Goal: Information Seeking & Learning: Find specific fact

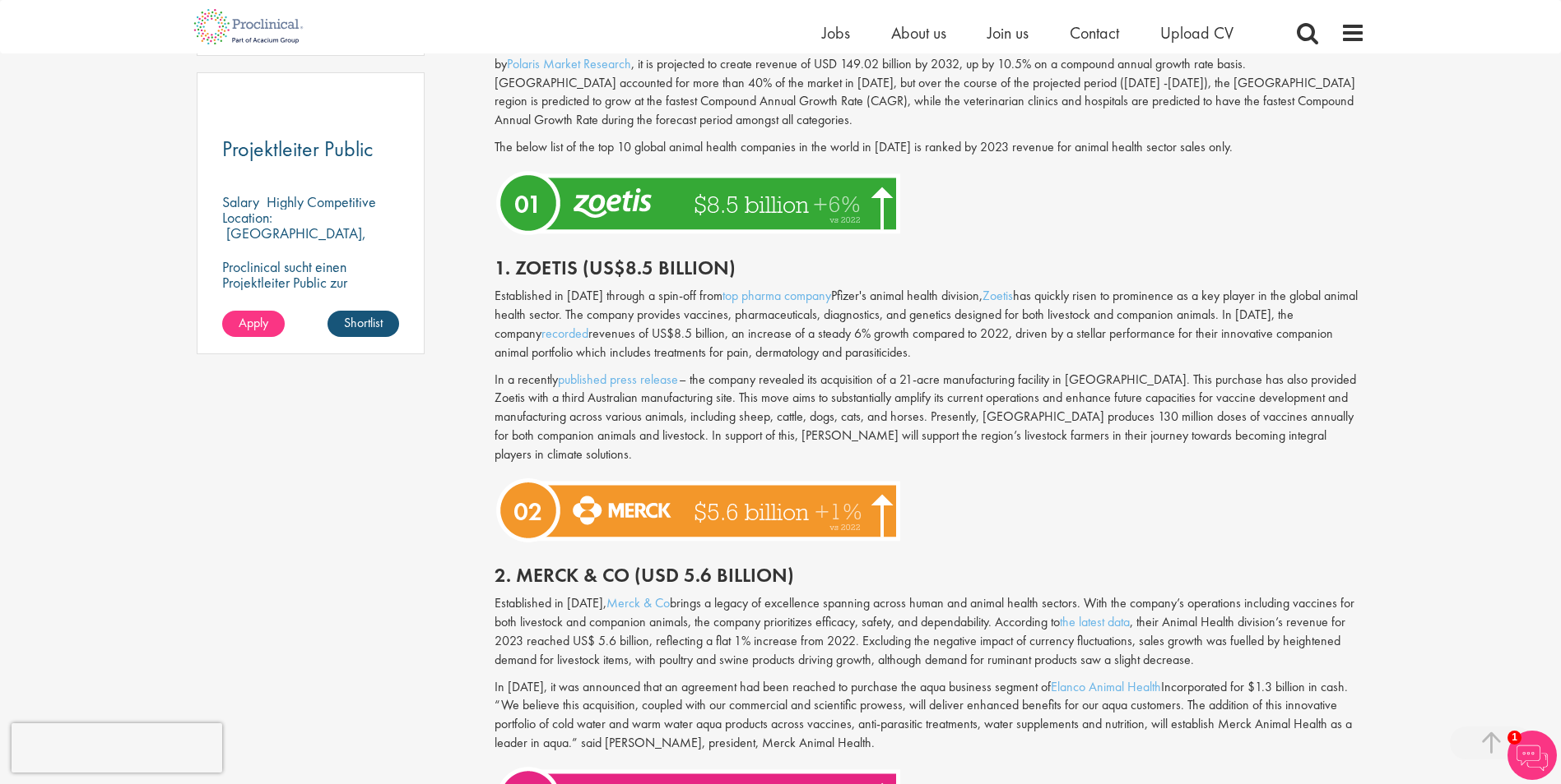
scroll to position [1316, 0]
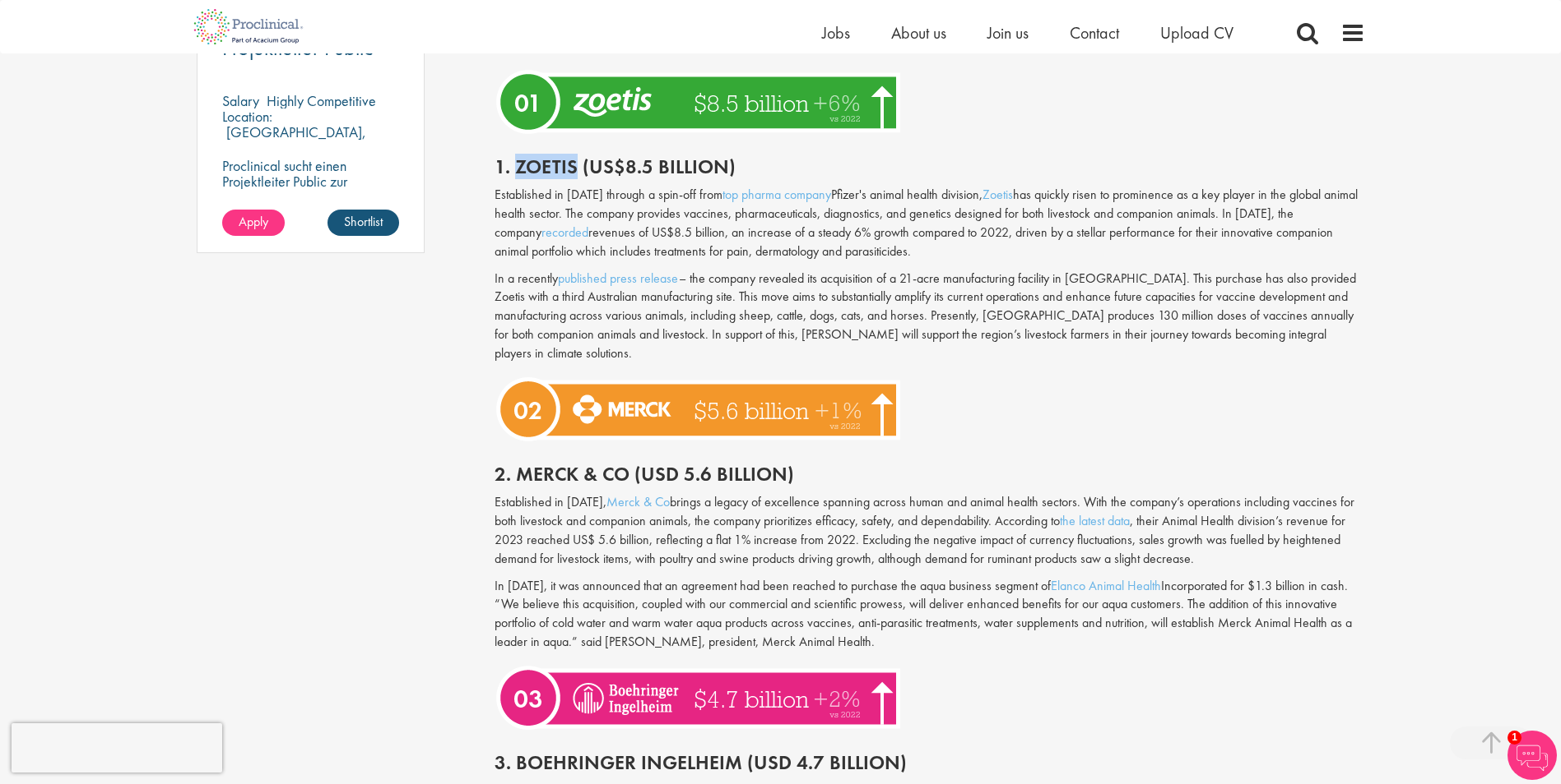
drag, startPoint x: 515, startPoint y: 165, endPoint x: 571, endPoint y: 165, distance: 56.0
click at [571, 165] on h2 "1. Zoetis (US$8.5 billion)" at bounding box center [929, 167] width 870 height 21
copy h2 "Zoetis"
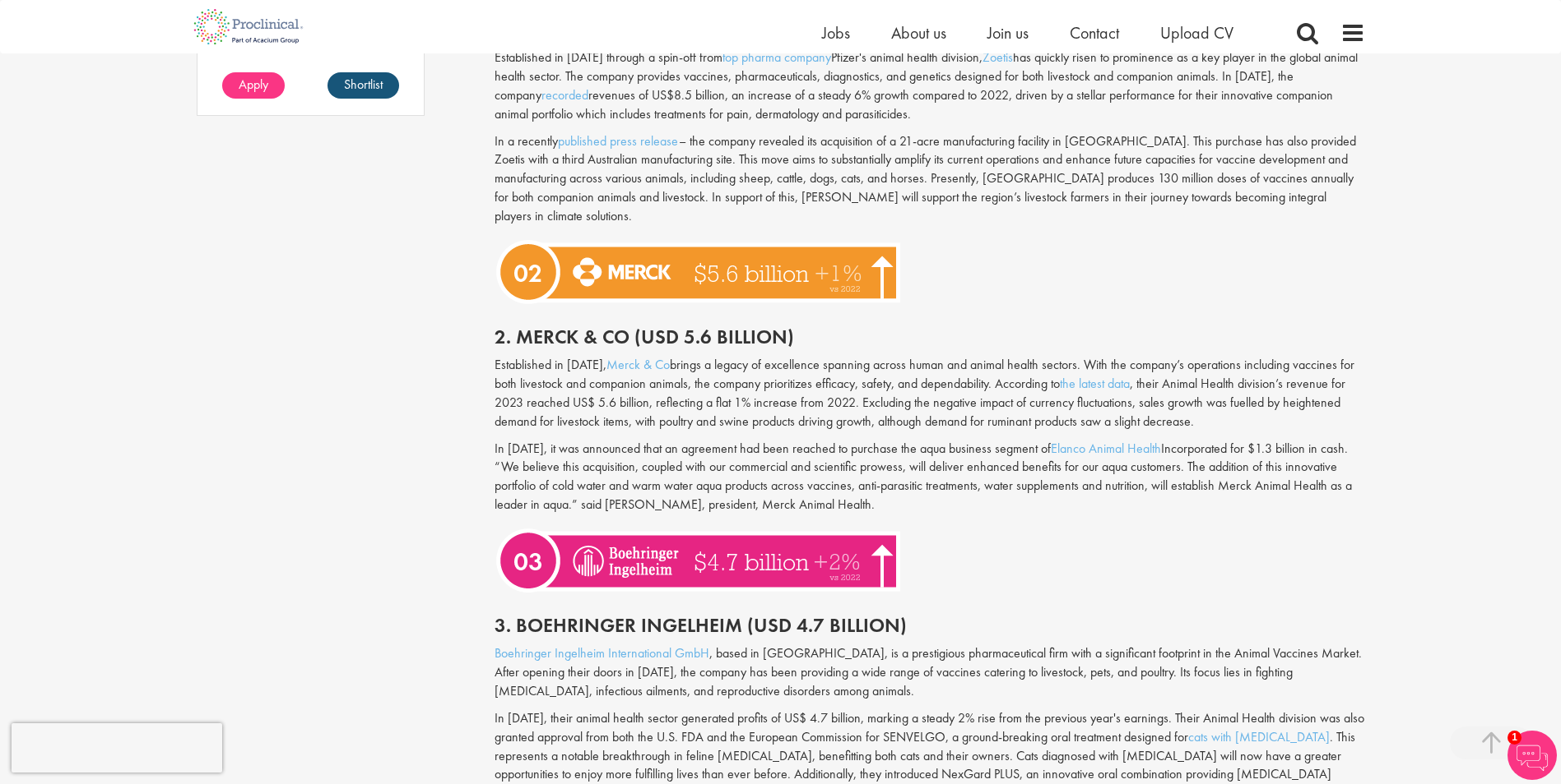
scroll to position [1480, 0]
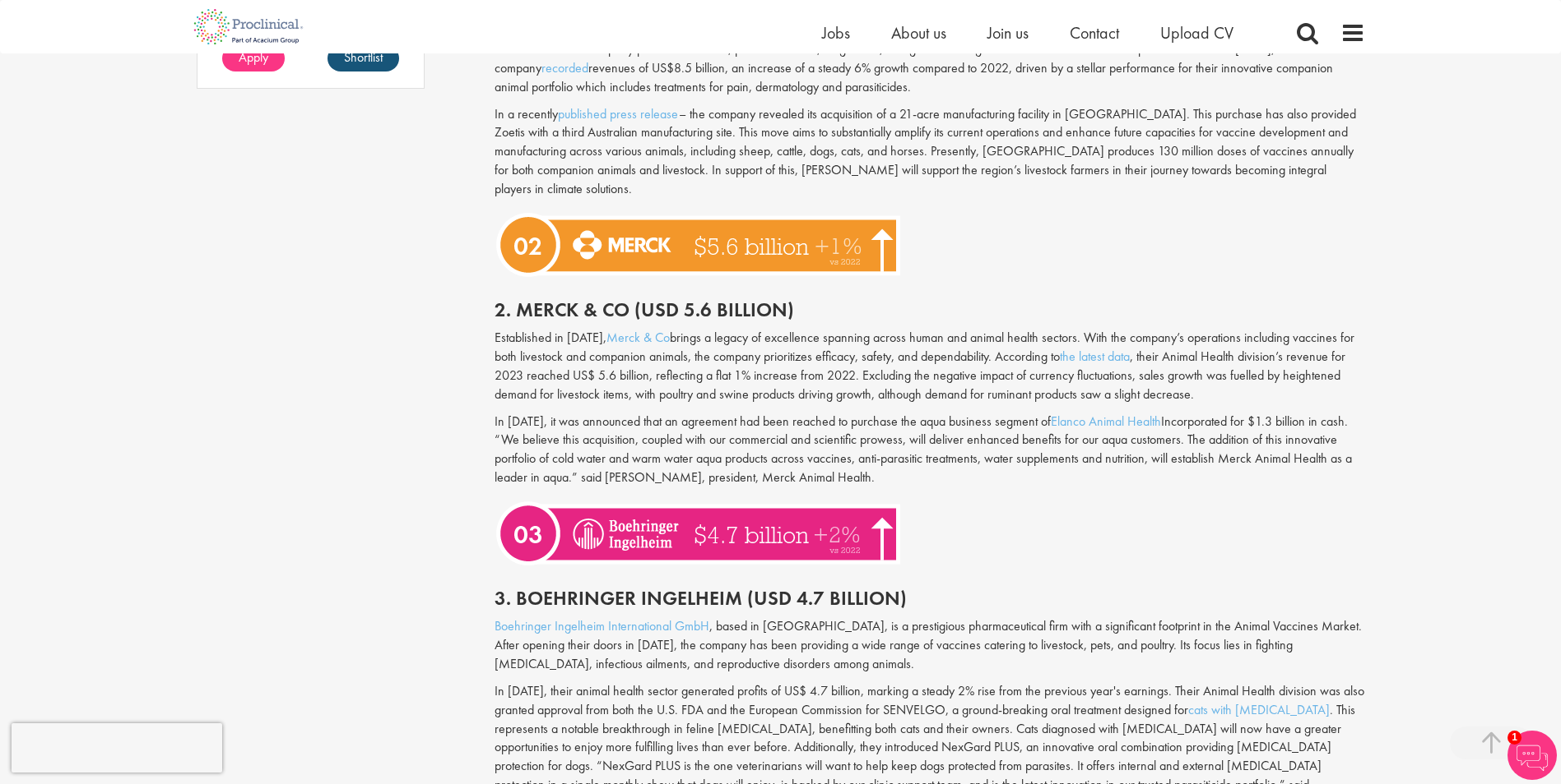
click at [611, 219] on img at bounding box center [699, 244] width 412 height 75
drag, startPoint x: 514, startPoint y: 290, endPoint x: 624, endPoint y: 291, distance: 110.0
click at [624, 299] on h2 "2. Merck & Co (USD 5.6 billion)" at bounding box center [929, 310] width 870 height 21
copy h2 "Merck & Co"
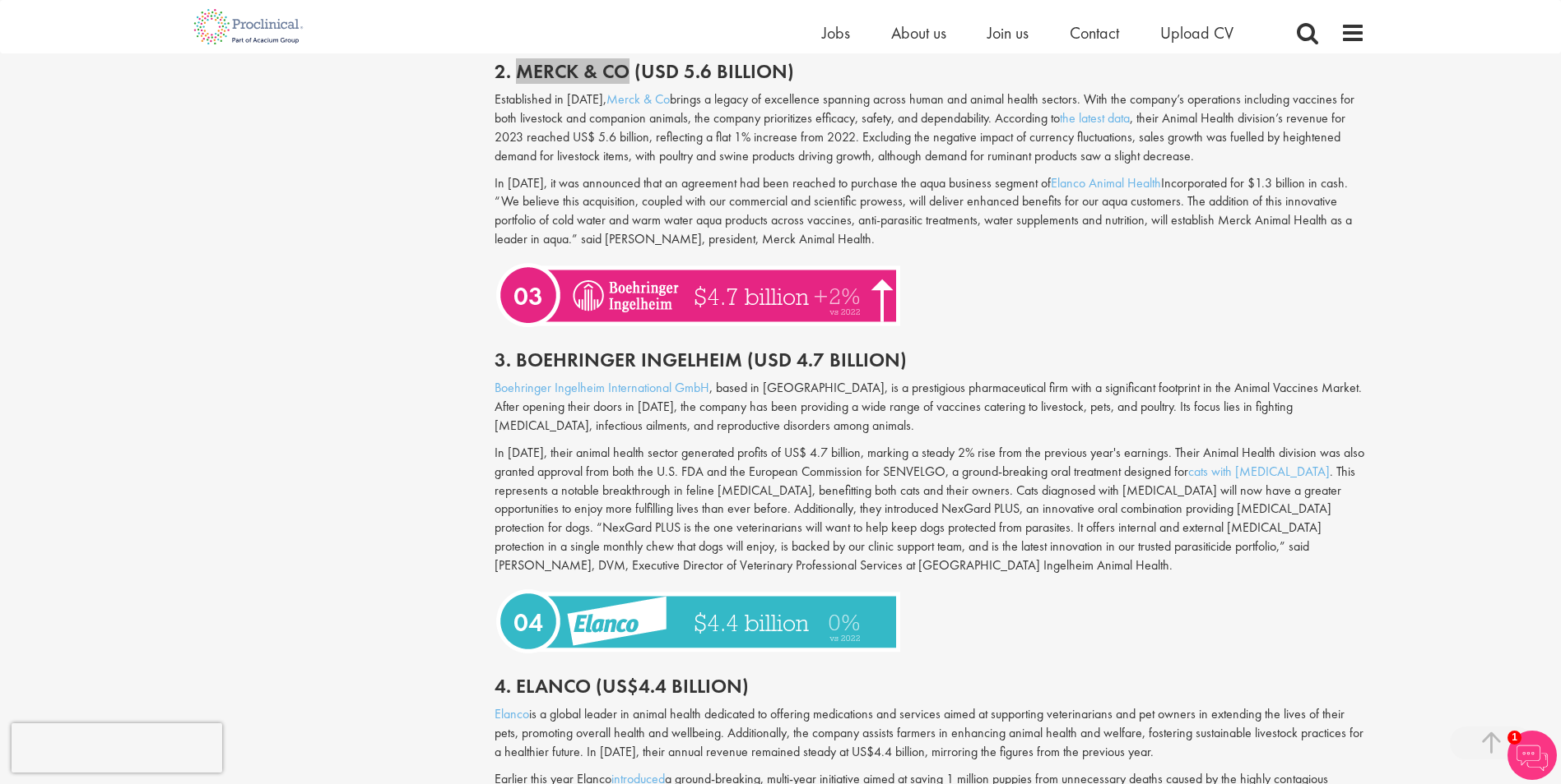
scroll to position [1809, 0]
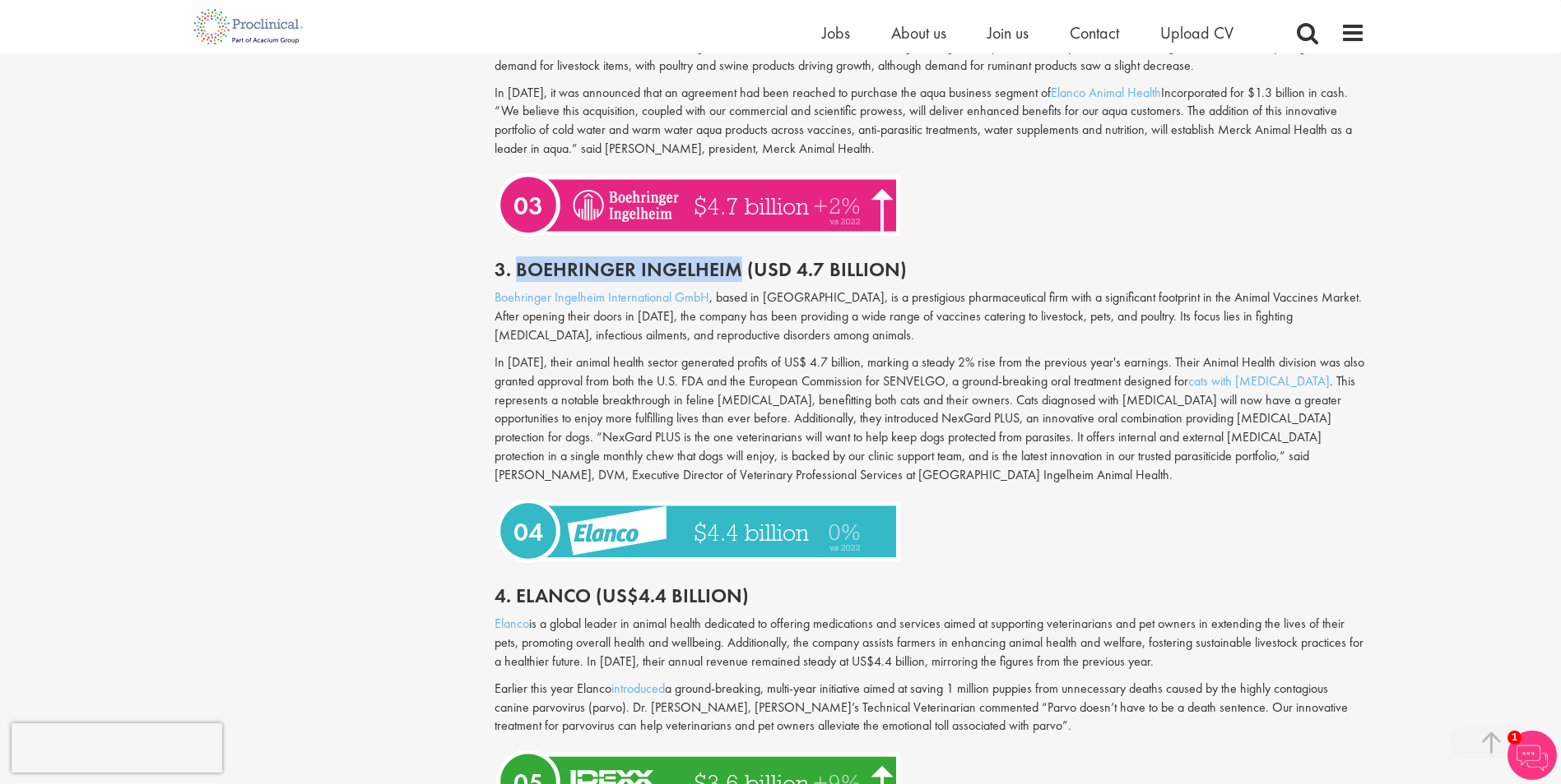
drag, startPoint x: 519, startPoint y: 250, endPoint x: 736, endPoint y: 255, distance: 217.1
click at [736, 259] on h2 "3. Boehringer Ingelheim (USD 4.7 Billion)" at bounding box center [929, 270] width 870 height 21
copy h2 "Boehringer Ingelheim"
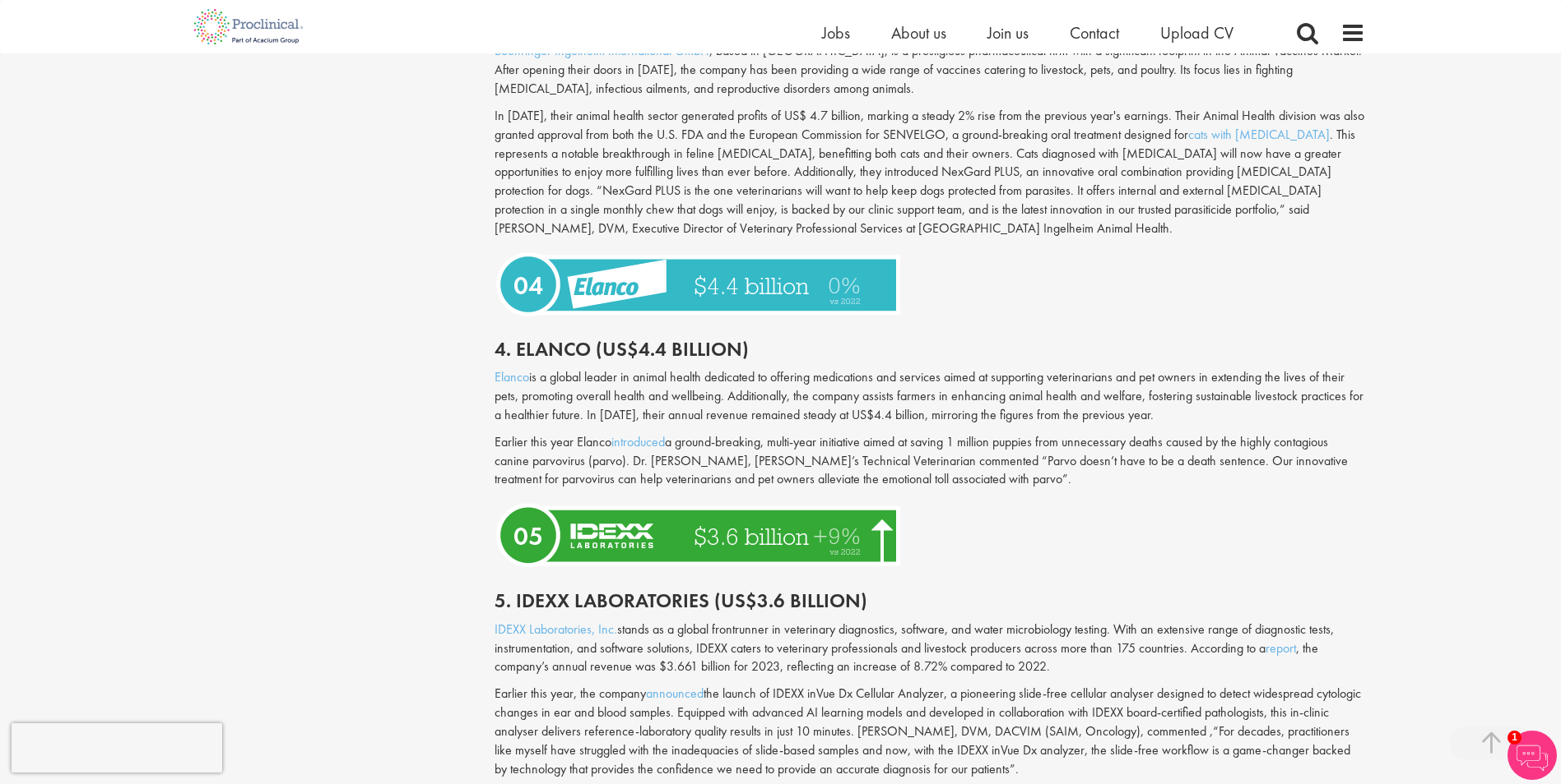
scroll to position [2138, 0]
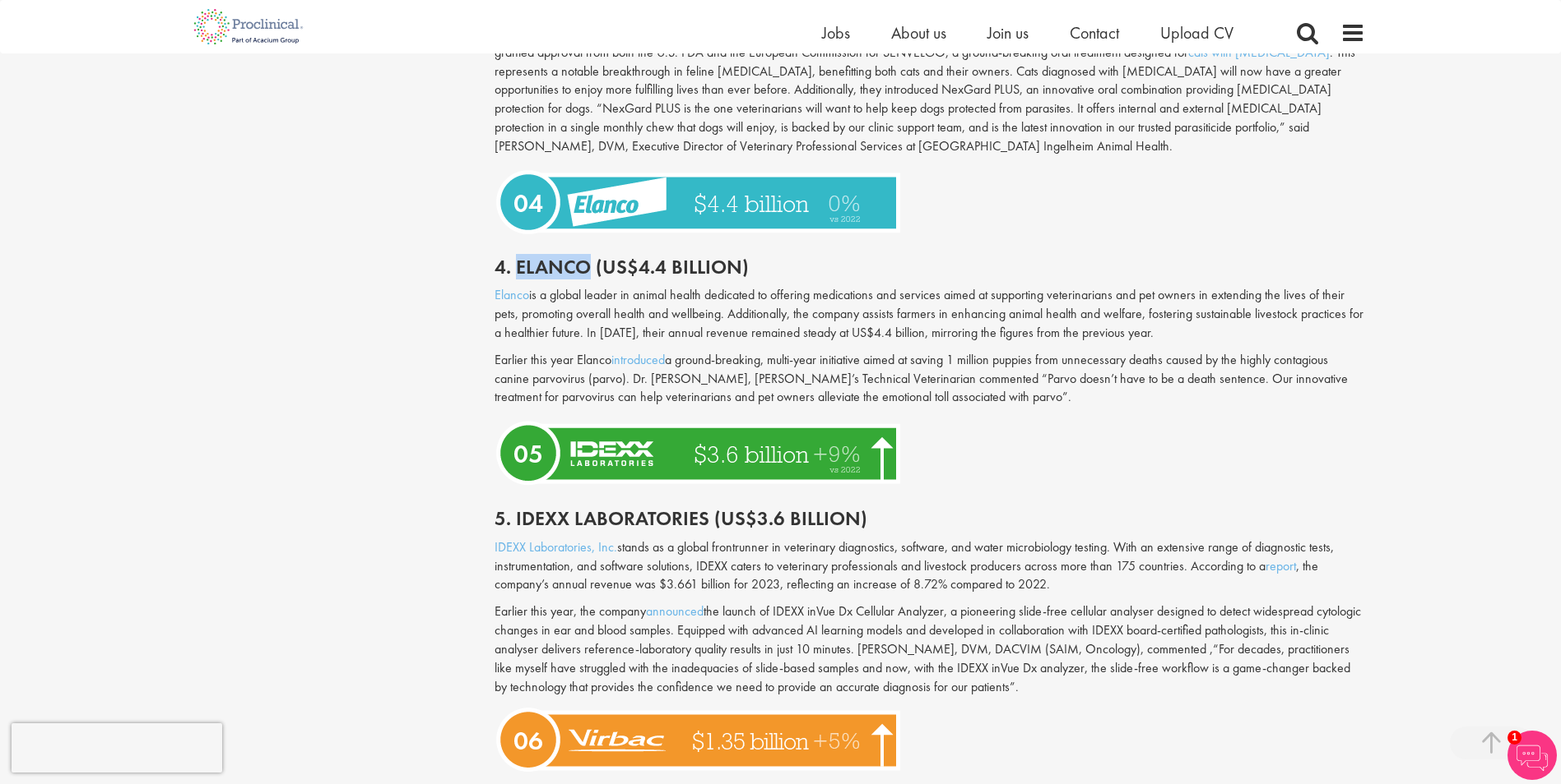
drag, startPoint x: 519, startPoint y: 250, endPoint x: 592, endPoint y: 254, distance: 73.1
click at [592, 257] on h2 "4. Elanco (US$4.4 billion)" at bounding box center [929, 267] width 870 height 21
copy h2 "Elanco"
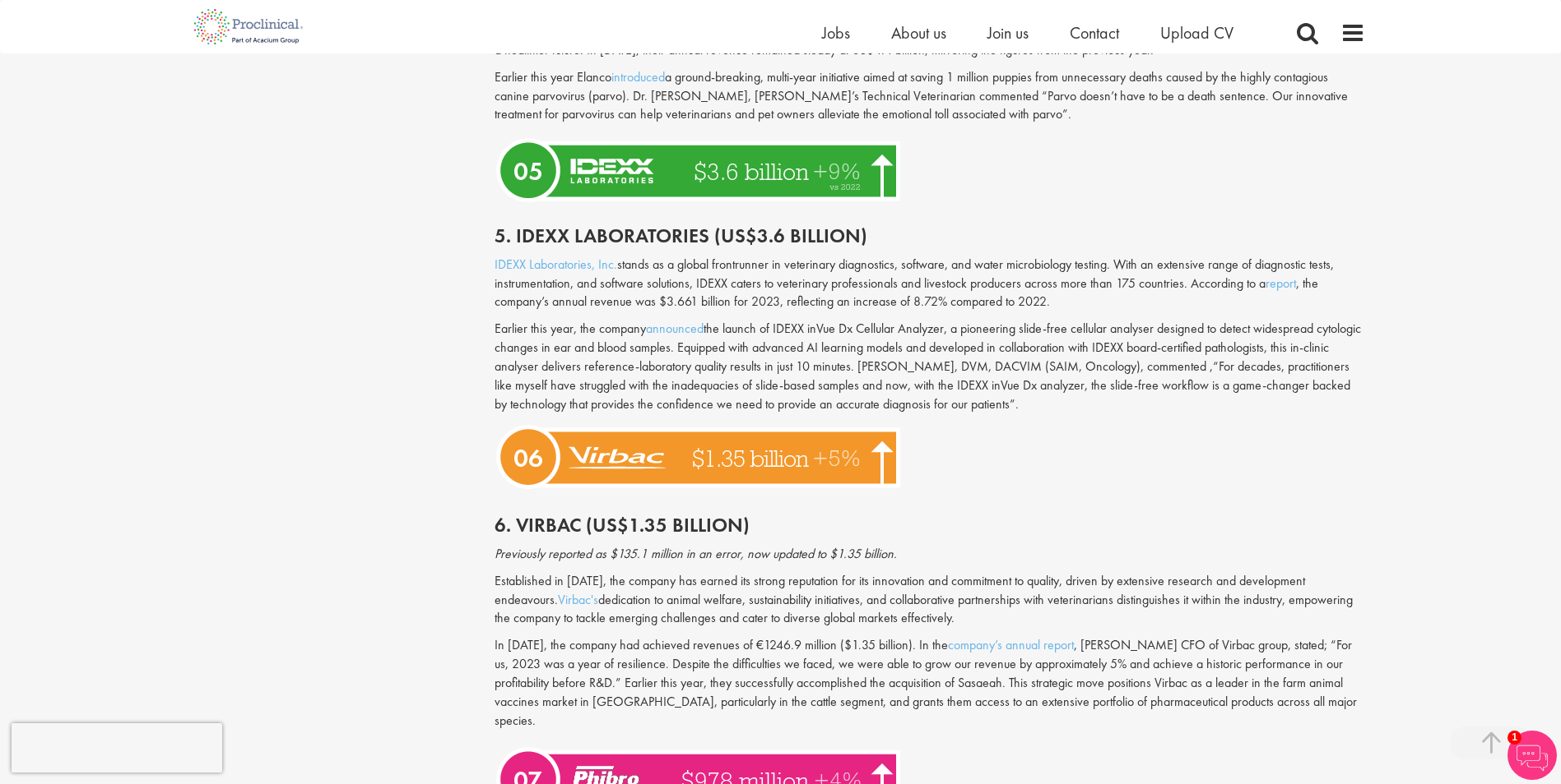
scroll to position [2466, 0]
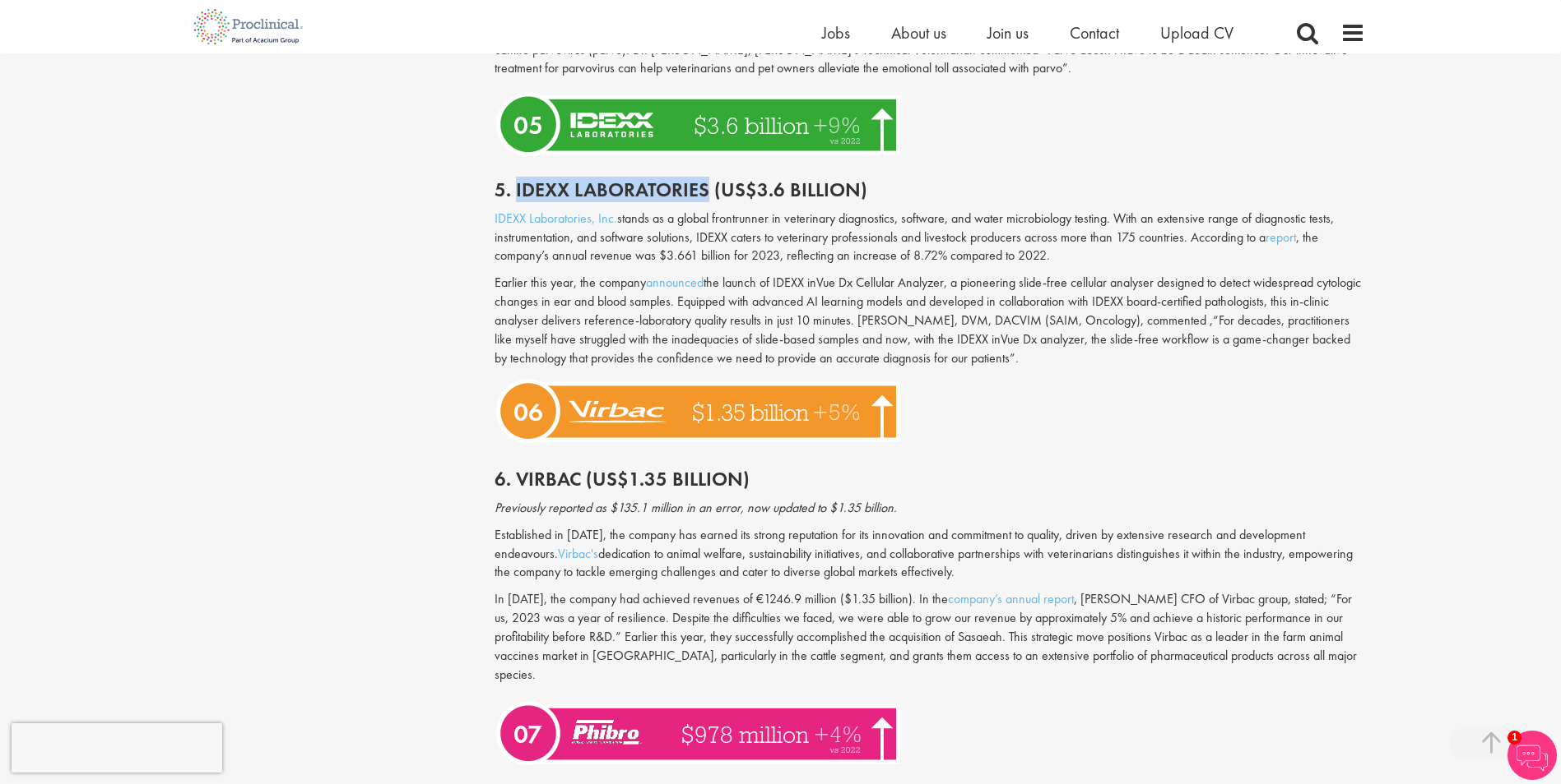
drag, startPoint x: 516, startPoint y: 168, endPoint x: 703, endPoint y: 170, distance: 187.0
click at [703, 180] on h2 "5. Idexx Laboratories (US$3.6 billion)" at bounding box center [929, 190] width 870 height 21
copy h2 "Idexx Laboratories"
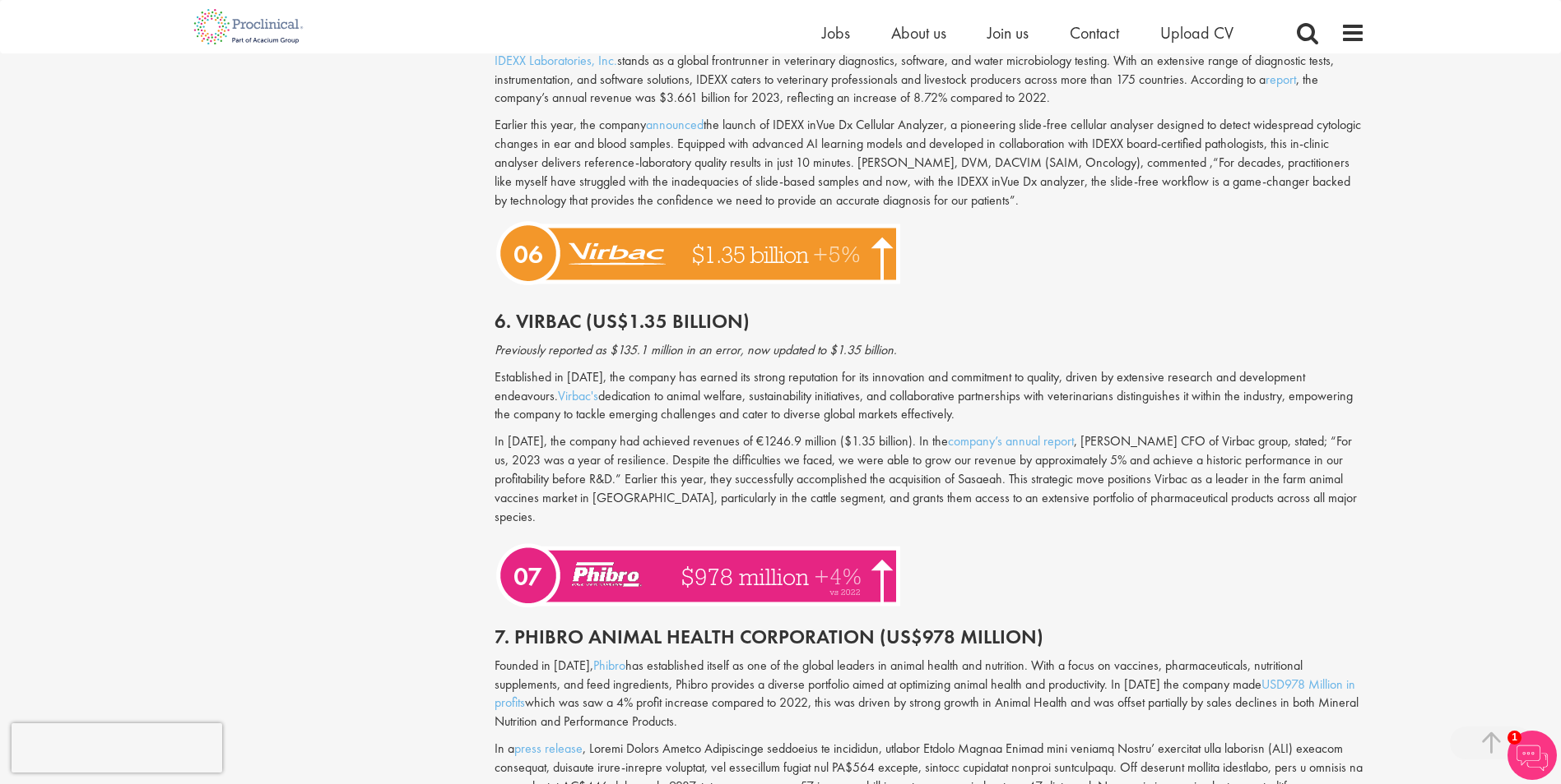
scroll to position [2631, 0]
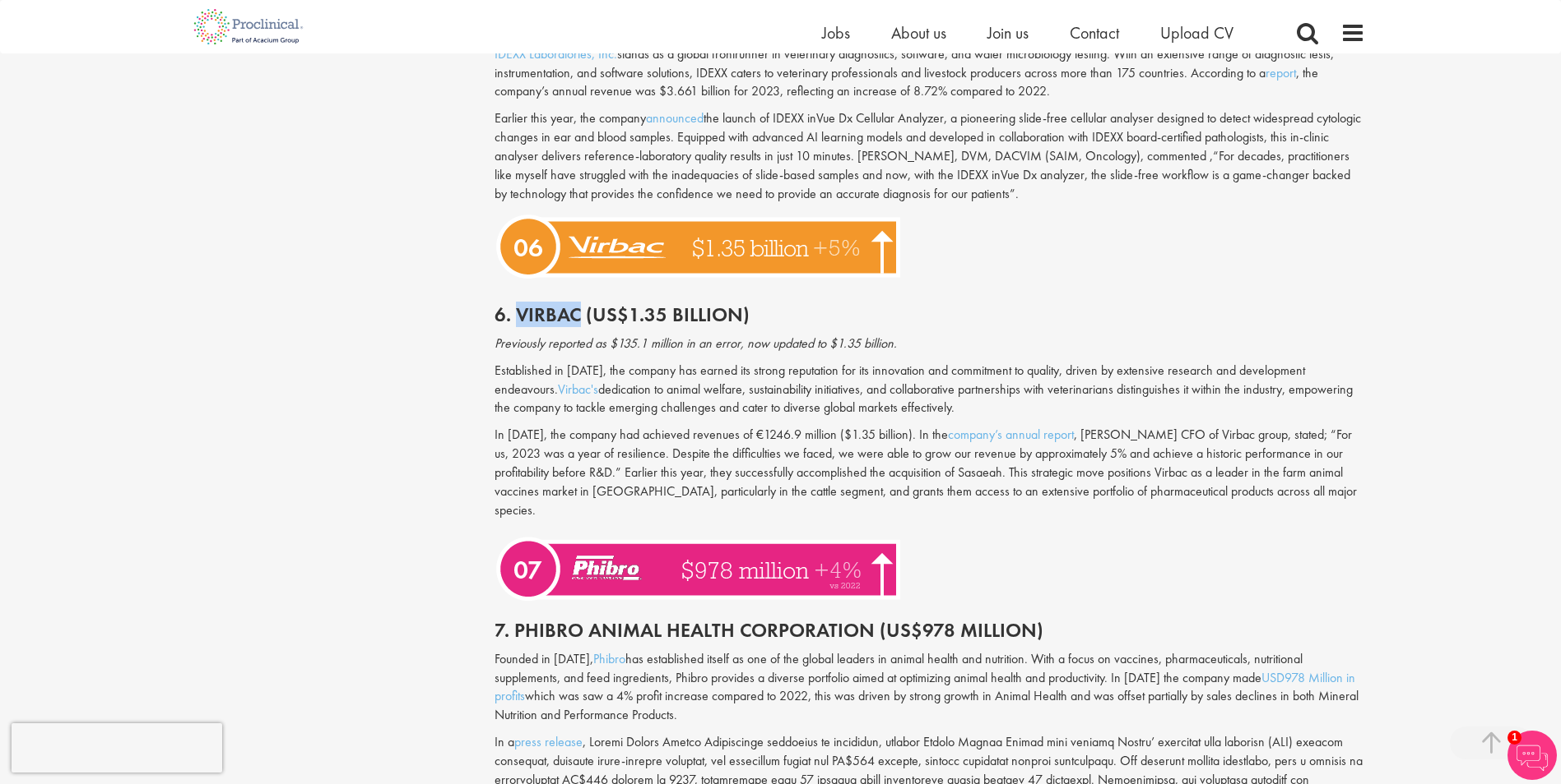
drag, startPoint x: 521, startPoint y: 295, endPoint x: 578, endPoint y: 296, distance: 57.0
click at [578, 304] on h2 "6. Virbac (US$1.35 billion)" at bounding box center [929, 315] width 870 height 21
copy h2 "Virbac"
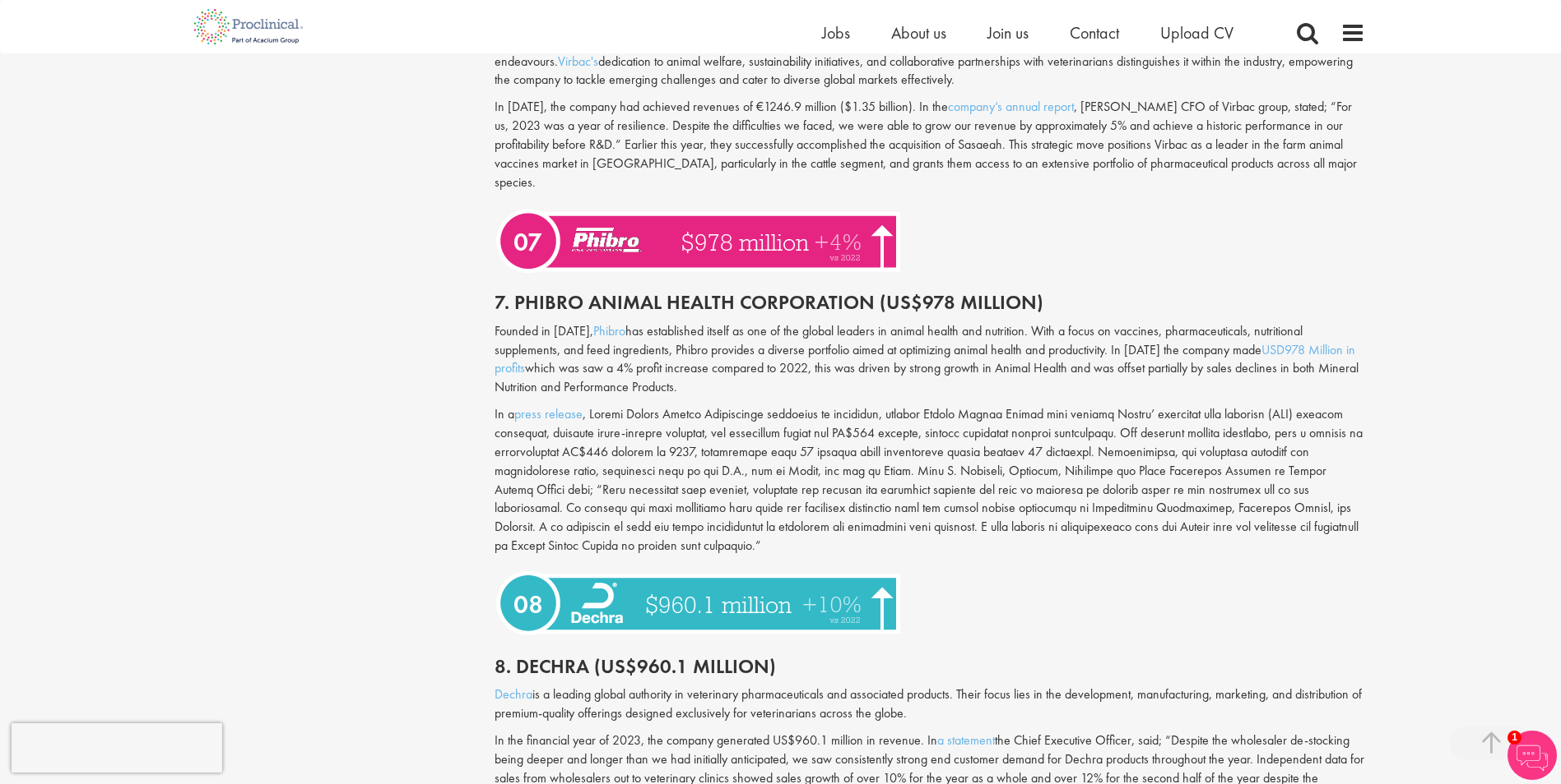
scroll to position [2960, 0]
drag, startPoint x: 522, startPoint y: 262, endPoint x: 536, endPoint y: 265, distance: 14.3
click at [536, 291] on h2 "7. Phibro Animal Health Corporation (US$978 Million)" at bounding box center [929, 302] width 870 height 21
drag, startPoint x: 536, startPoint y: 265, endPoint x: 521, endPoint y: 262, distance: 15.3
click at [521, 291] on h2 "7. Phibro Animal Health Corporation (US$978 Million)" at bounding box center [929, 302] width 870 height 21
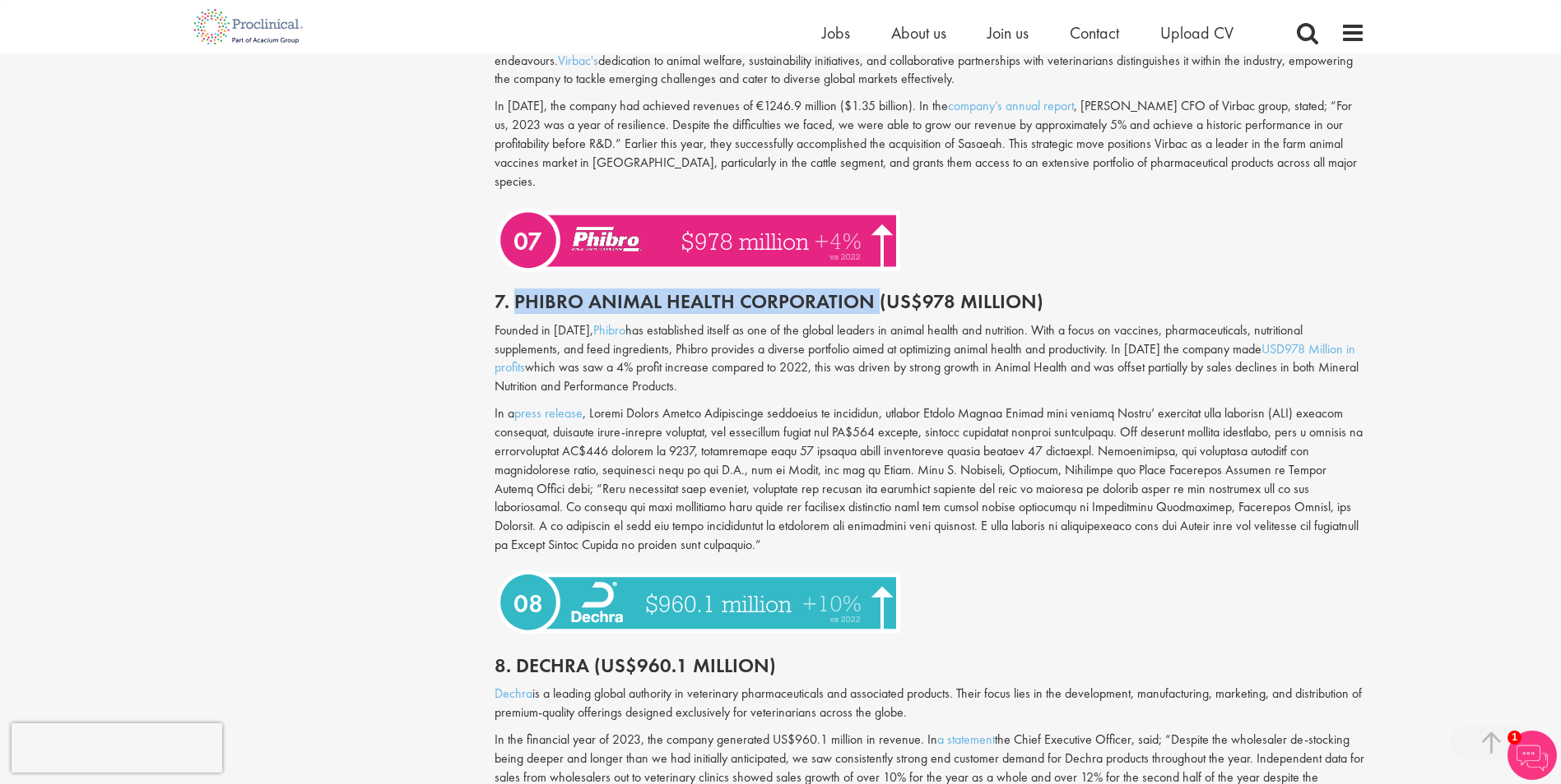
drag, startPoint x: 517, startPoint y: 260, endPoint x: 871, endPoint y: 265, distance: 354.0
click at [871, 291] on h2 "7. Phibro Animal Health Corporation (US$978 Million)" at bounding box center [929, 302] width 870 height 21
drag, startPoint x: 871, startPoint y: 265, endPoint x: 858, endPoint y: 265, distance: 13.0
copy h2 "Phibro Animal Health Corporation"
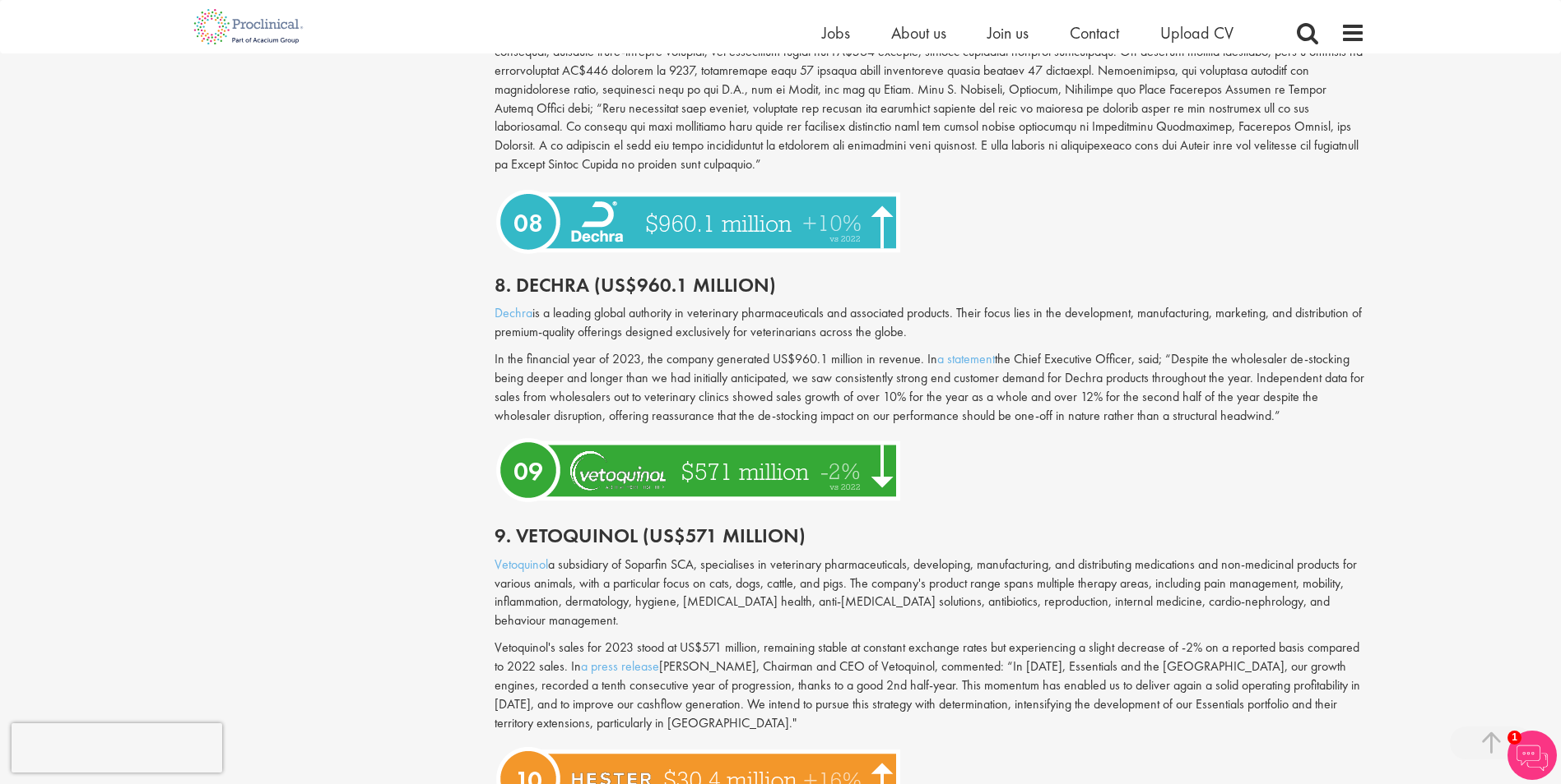
scroll to position [3370, 0]
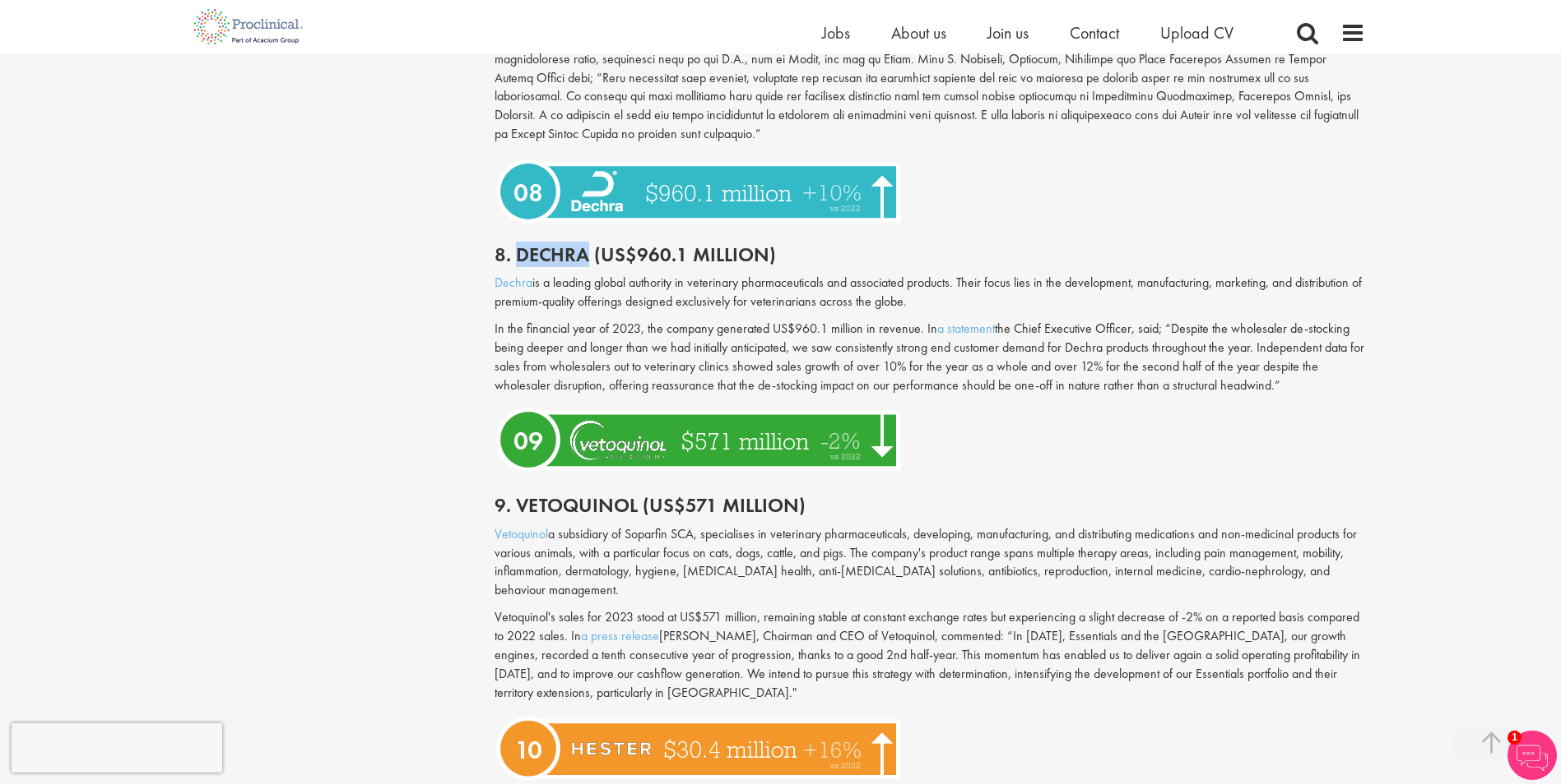
drag, startPoint x: 520, startPoint y: 219, endPoint x: 586, endPoint y: 215, distance: 66.1
click at [586, 244] on h2 "8. Dechra (US$960.1 million)" at bounding box center [929, 255] width 870 height 21
copy h2 "Dechra"
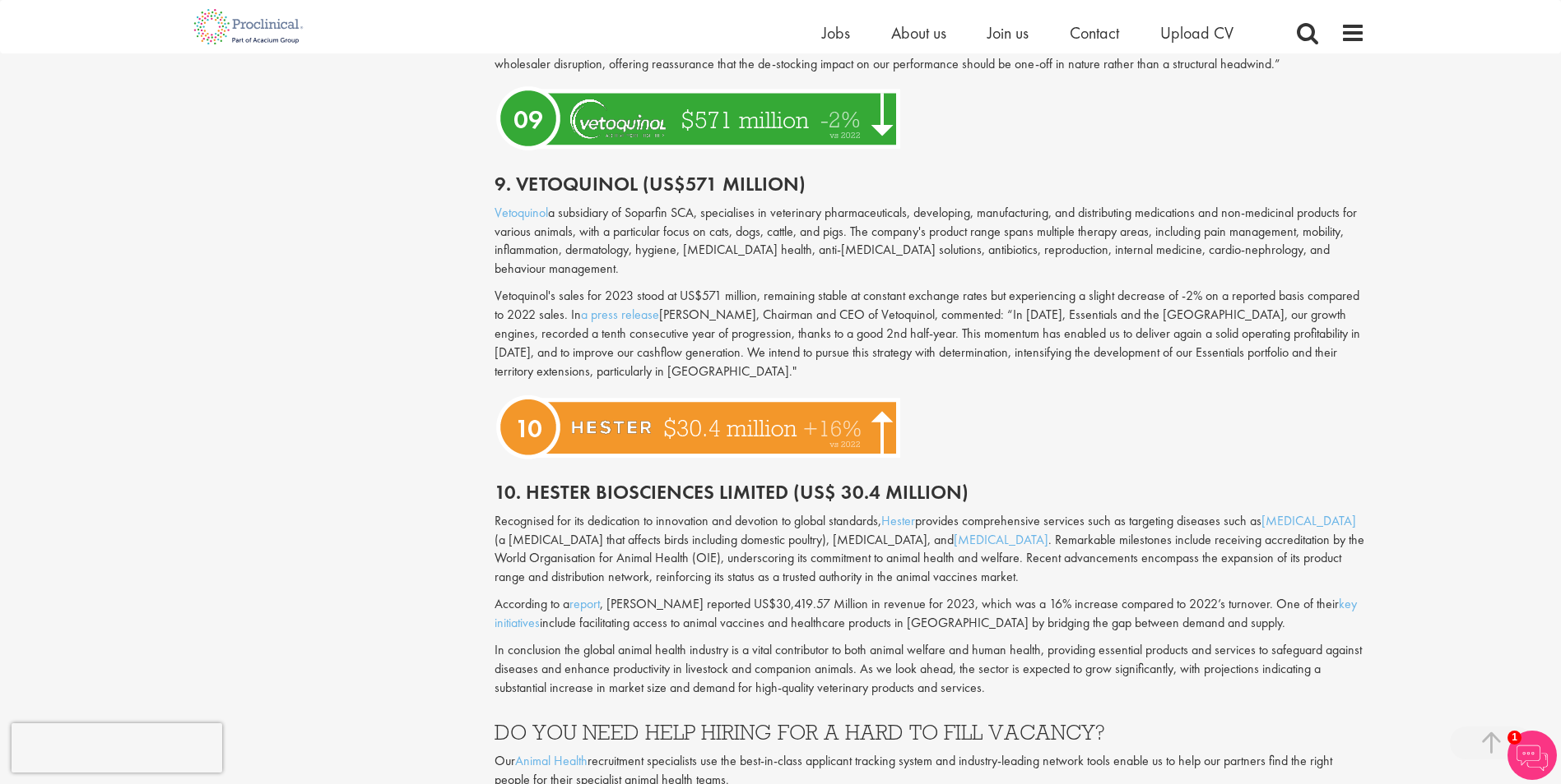
scroll to position [3700, 0]
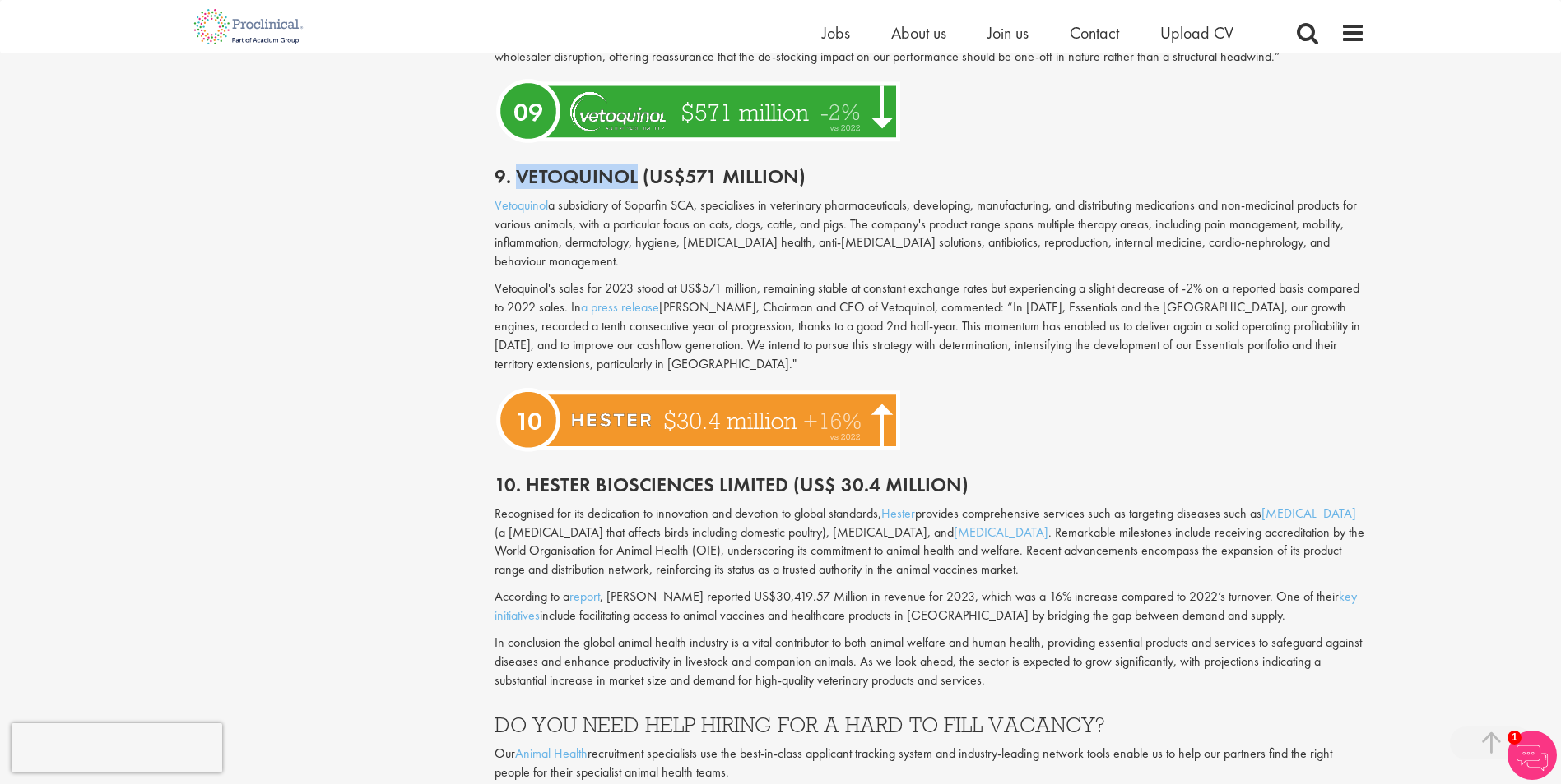
drag, startPoint x: 527, startPoint y: 135, endPoint x: 634, endPoint y: 142, distance: 107.2
click at [634, 166] on h2 "9. Vetoquinol (US$571 million)" at bounding box center [929, 177] width 870 height 21
copy h2 "Vetoquinol"
drag, startPoint x: 529, startPoint y: 444, endPoint x: 780, endPoint y: 443, distance: 251.0
click at [780, 474] on h2 "10. Hester Biosciences Limited (US$ 30.4 million)" at bounding box center [929, 485] width 870 height 21
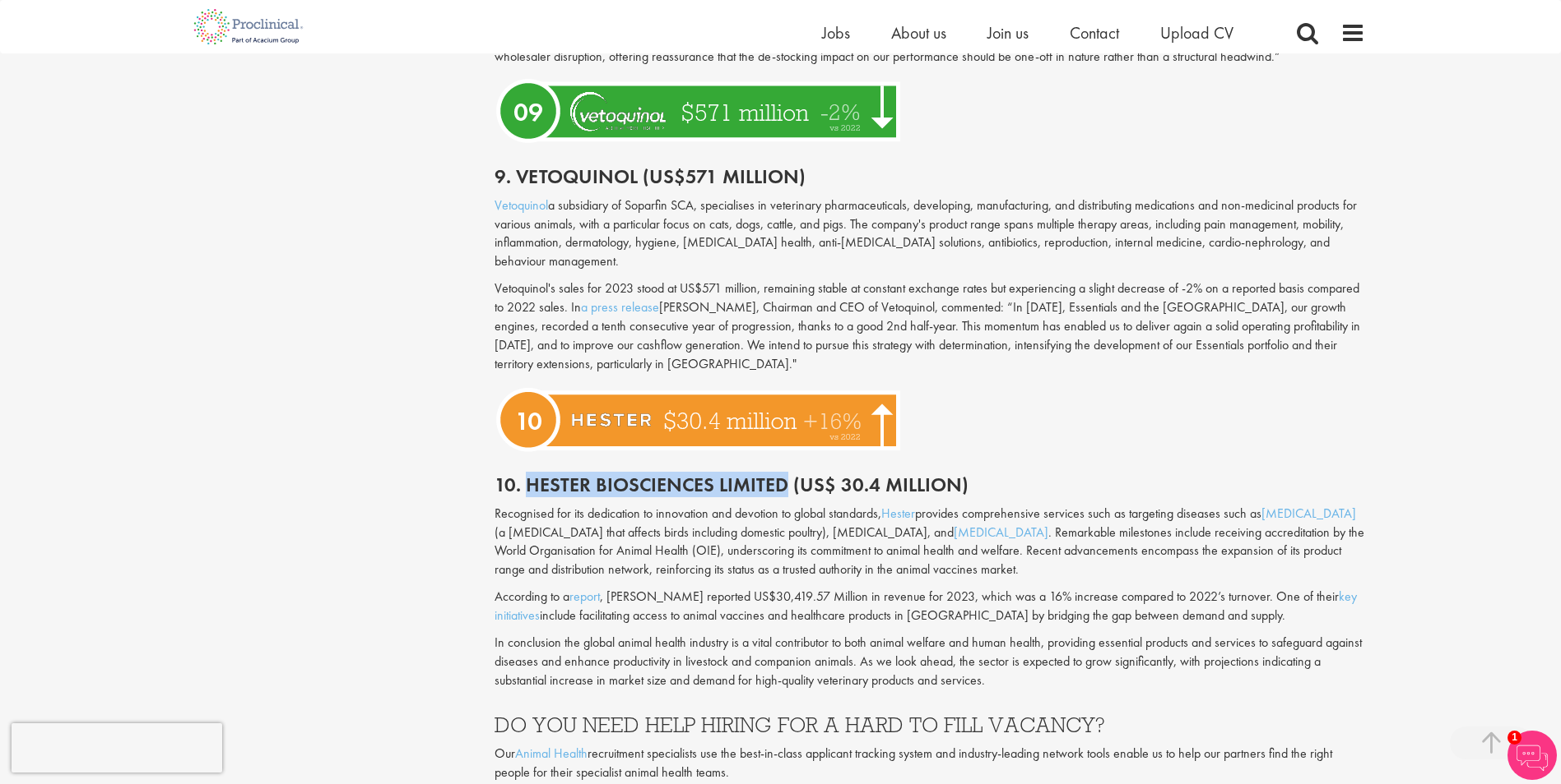
copy h2 "[PERSON_NAME] Biosciences Limited"
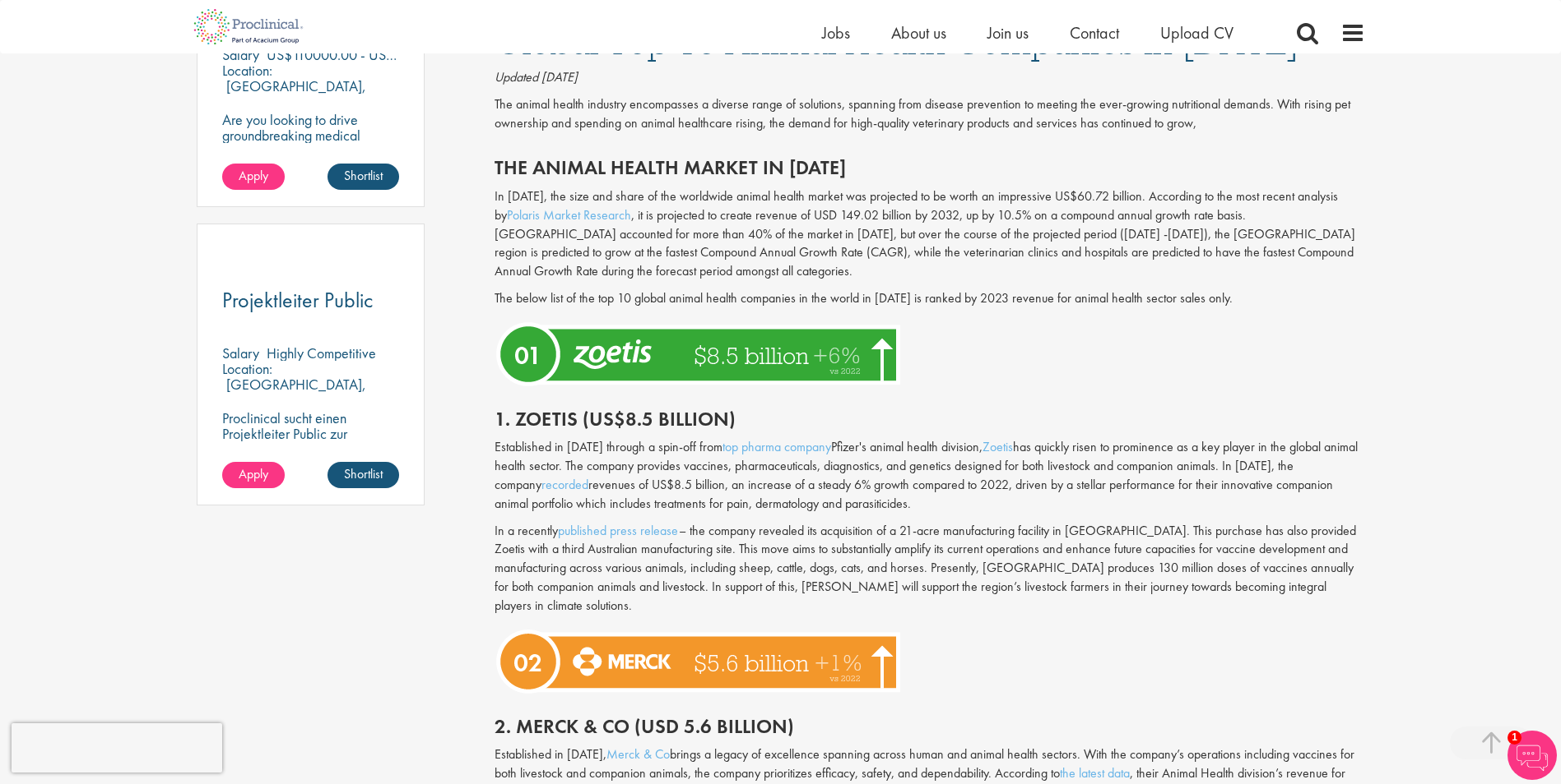
scroll to position [987, 0]
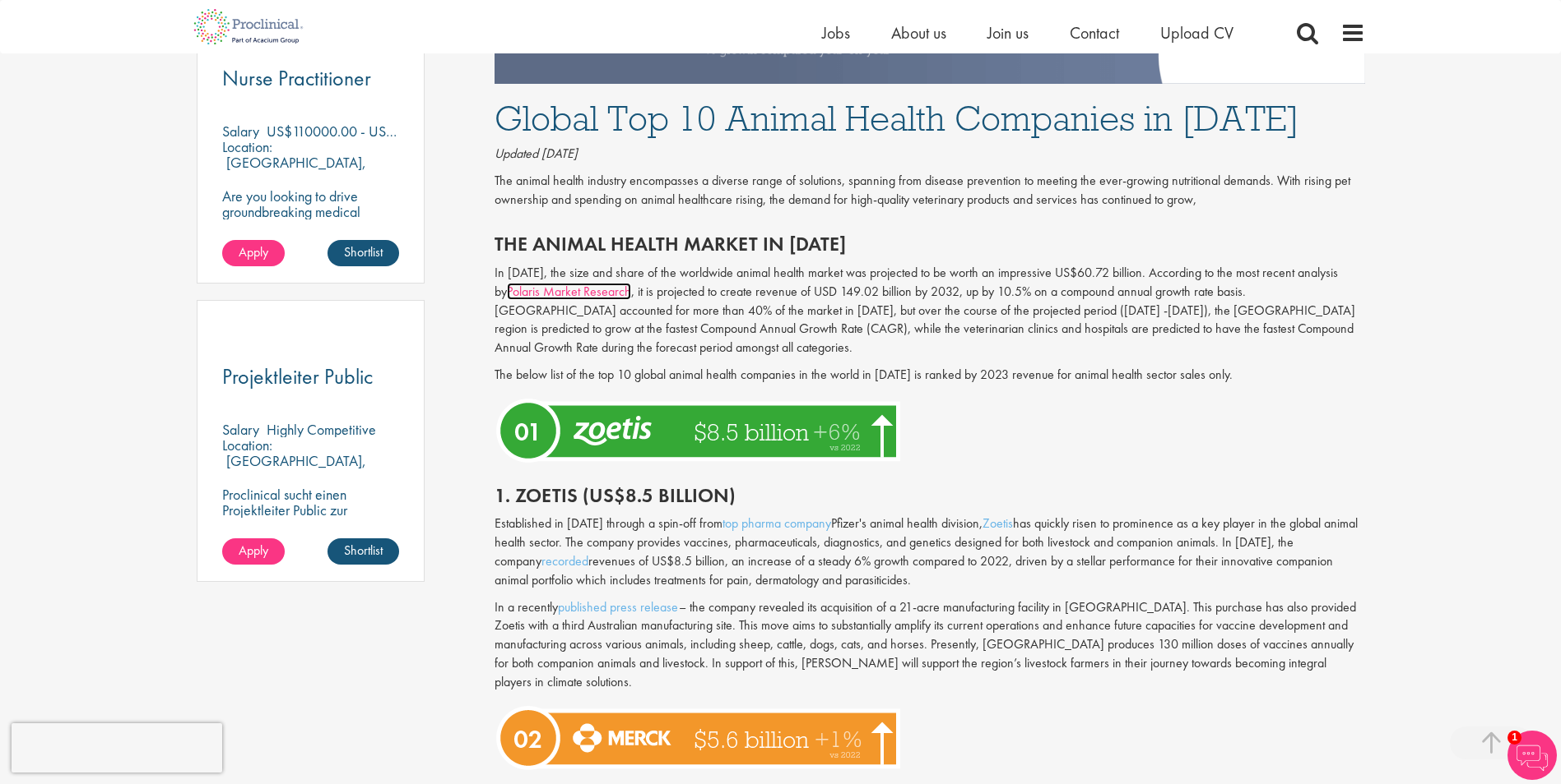
click at [535, 292] on link "Polaris Market Research" at bounding box center [568, 292] width 124 height 18
